Goal: Navigation & Orientation: Find specific page/section

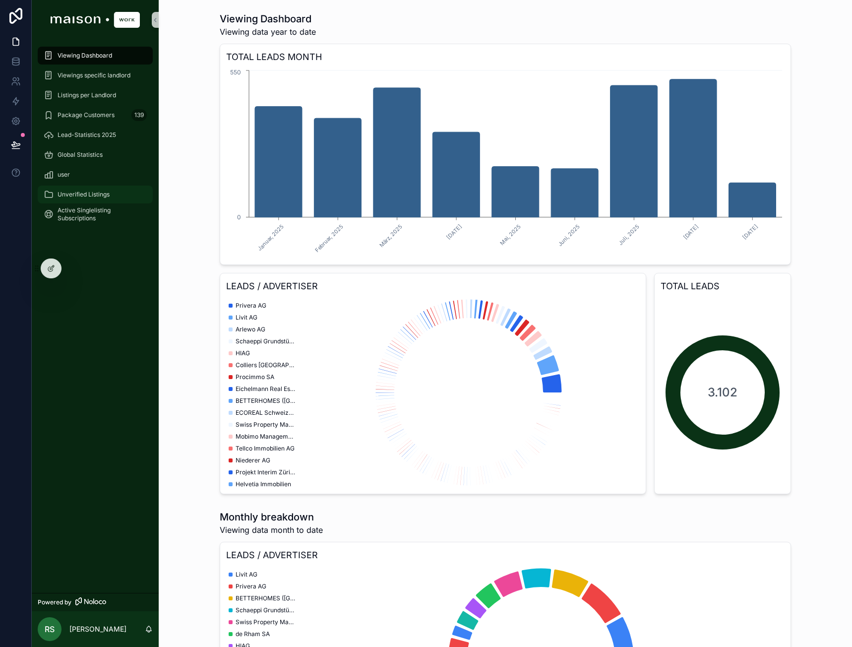
click at [88, 189] on div "Unverified Listings" at bounding box center [95, 195] width 103 height 16
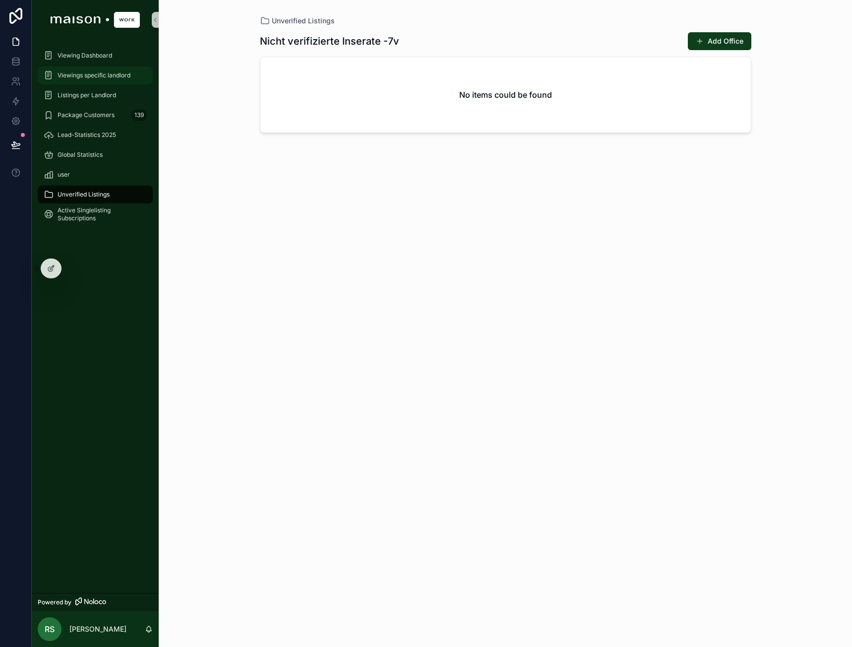
click at [97, 75] on span "Viewings specific landlord" at bounding box center [94, 75] width 73 height 8
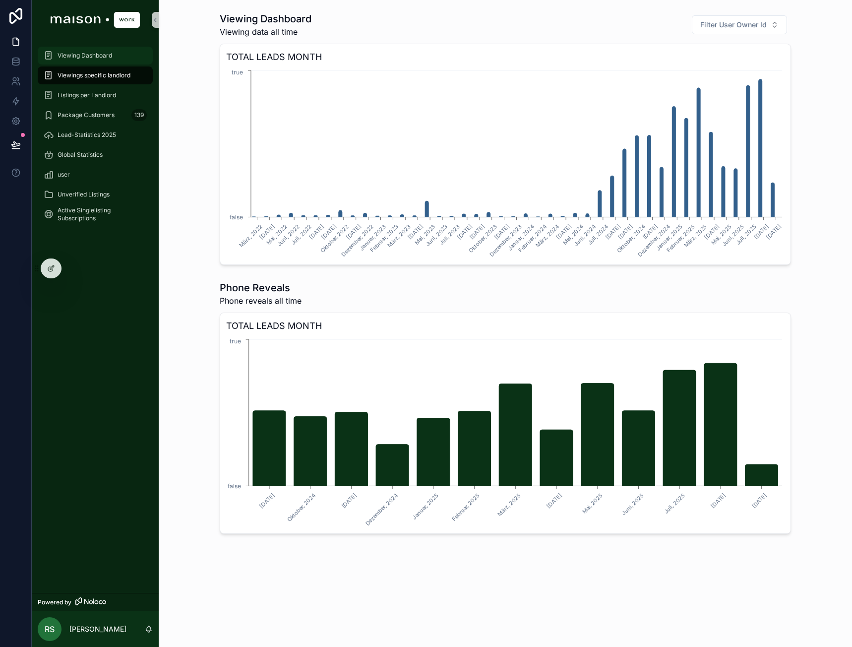
click at [92, 47] on link "Viewing Dashboard" at bounding box center [95, 56] width 115 height 18
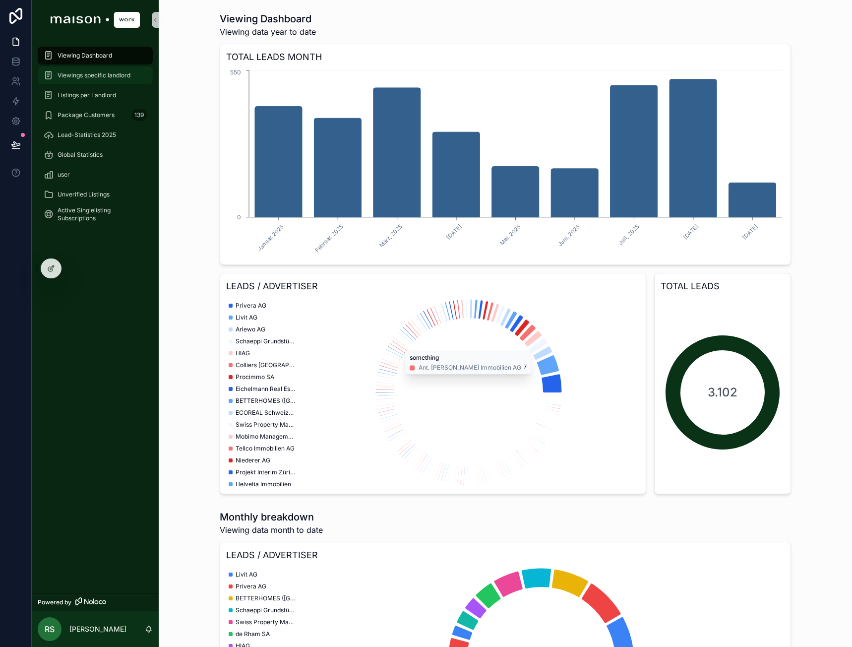
click at [97, 73] on span "Viewings specific landlord" at bounding box center [94, 75] width 73 height 8
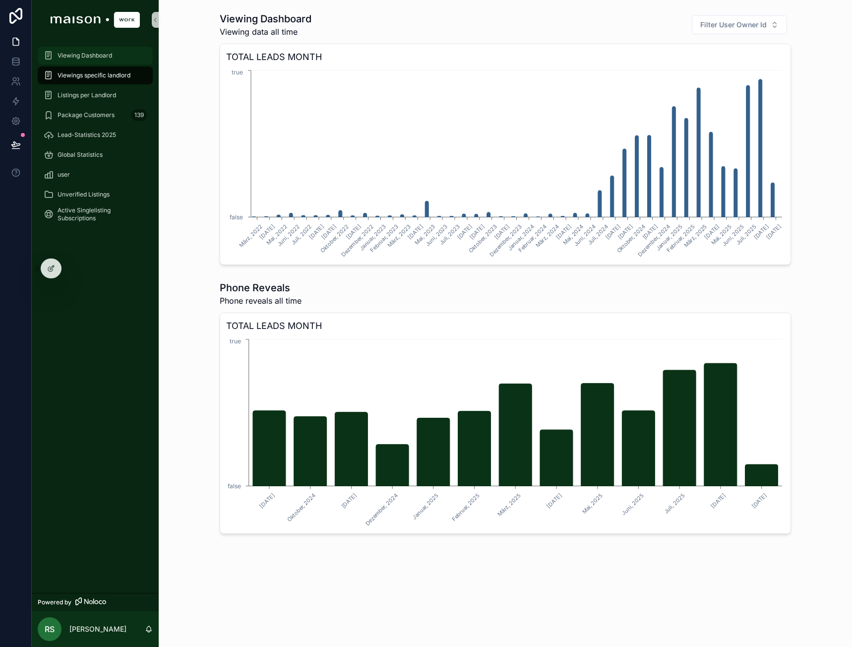
click at [100, 50] on div "Viewing Dashboard" at bounding box center [95, 56] width 103 height 16
